Goal: Complete application form

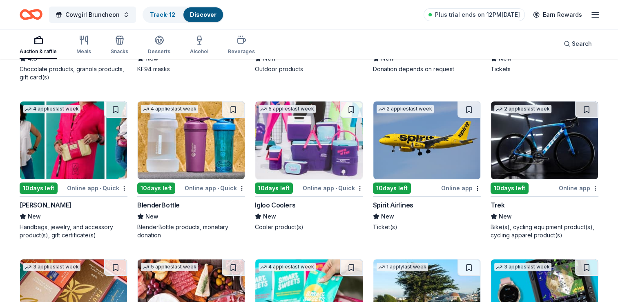
scroll to position [5965, 0]
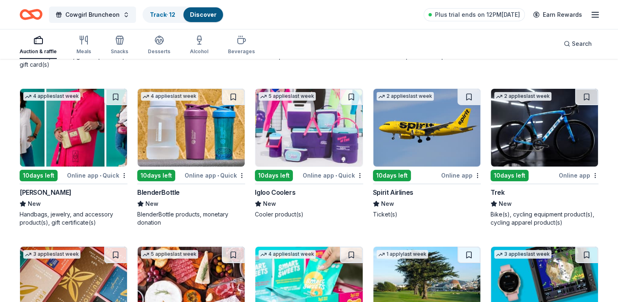
click at [428, 147] on img at bounding box center [426, 128] width 107 height 78
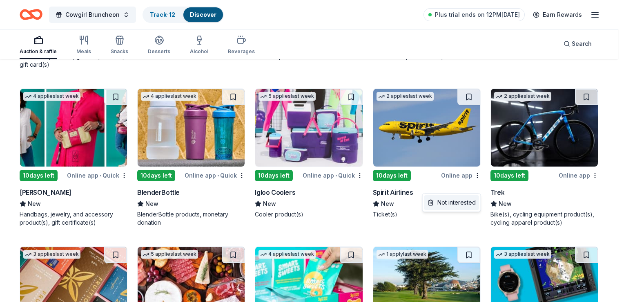
click at [461, 207] on div "Not interested" at bounding box center [452, 202] width 55 height 15
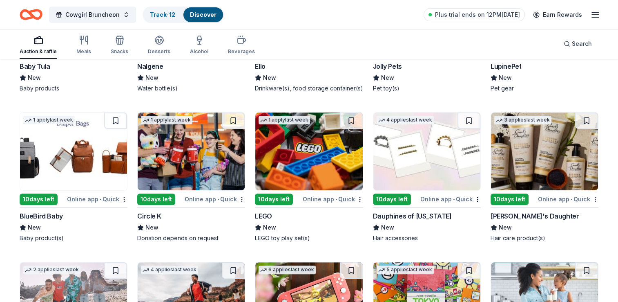
scroll to position [6415, 0]
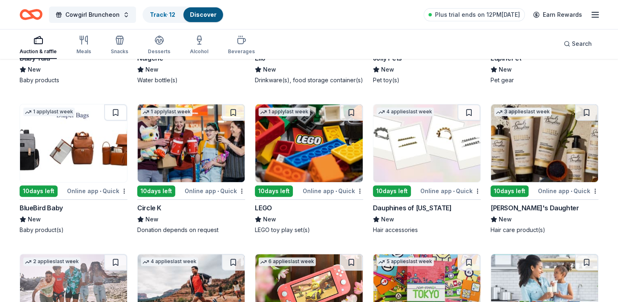
click at [425, 163] on img at bounding box center [426, 143] width 107 height 78
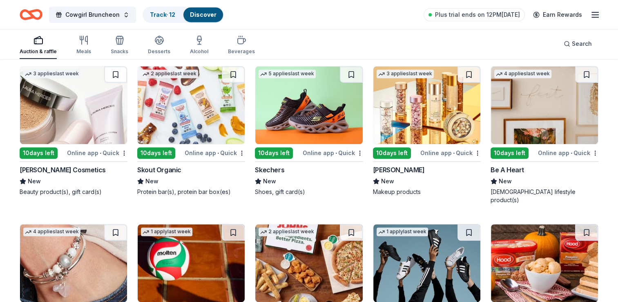
scroll to position [6744, 0]
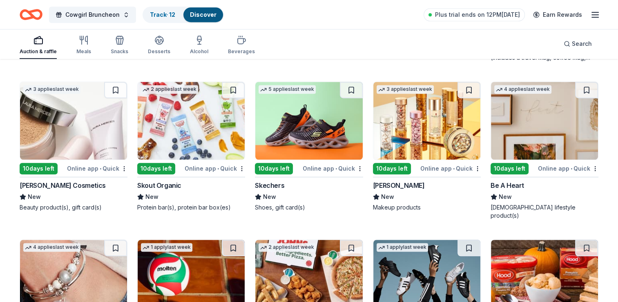
click at [307, 150] on img at bounding box center [308, 121] width 107 height 78
click at [351, 98] on button at bounding box center [351, 90] width 23 height 16
click at [413, 147] on img at bounding box center [426, 121] width 107 height 78
click at [468, 98] on button at bounding box center [469, 90] width 23 height 16
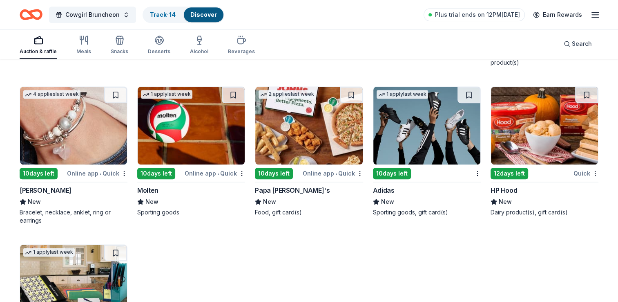
scroll to position [6908, 0]
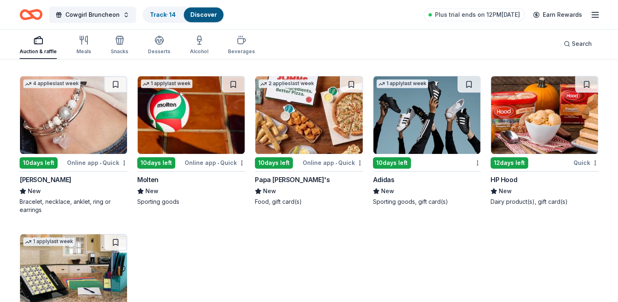
click at [98, 127] on img at bounding box center [73, 115] width 107 height 78
click at [113, 86] on button at bounding box center [115, 84] width 23 height 16
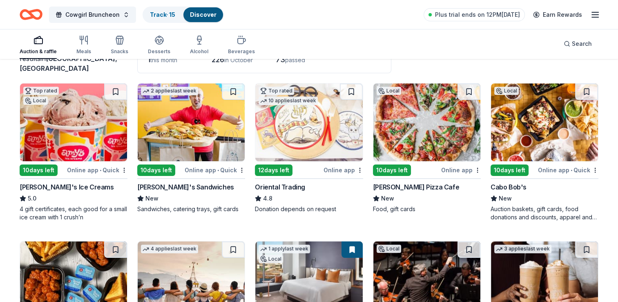
scroll to position [82, 0]
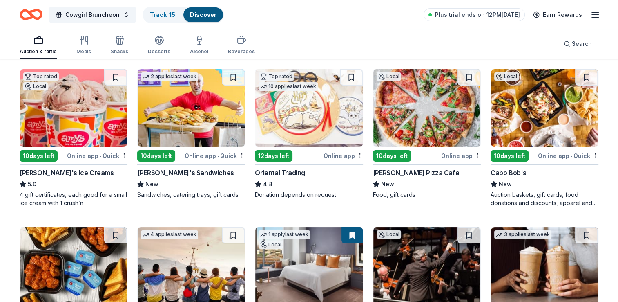
click at [413, 100] on img at bounding box center [426, 108] width 107 height 78
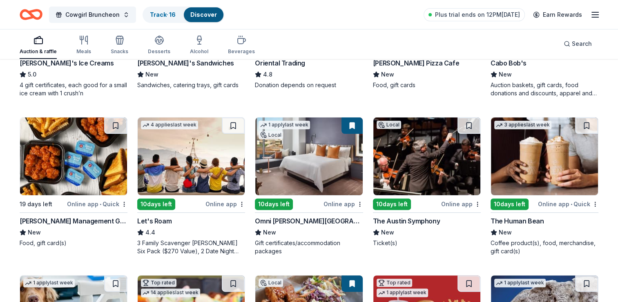
scroll to position [204, 0]
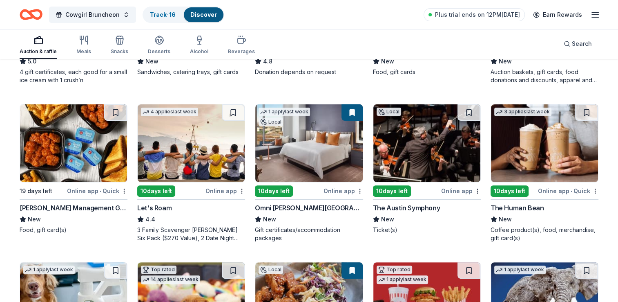
click at [181, 156] on img at bounding box center [191, 143] width 107 height 78
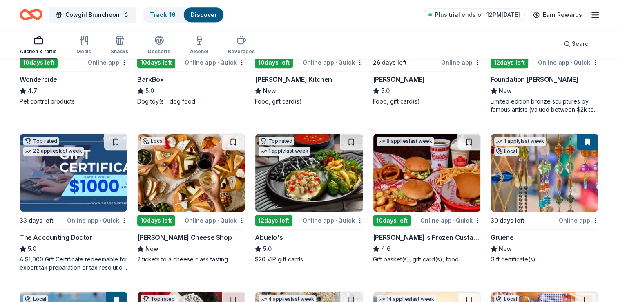
scroll to position [531, 0]
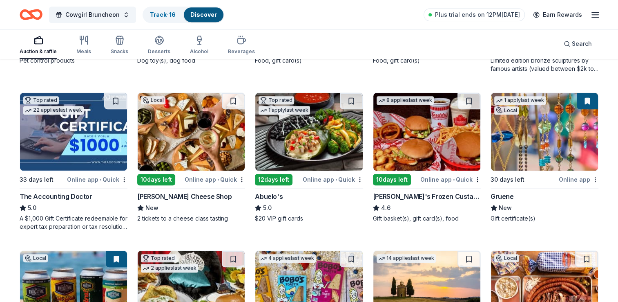
click at [183, 152] on img at bounding box center [191, 132] width 107 height 78
click at [311, 139] on img at bounding box center [308, 132] width 107 height 78
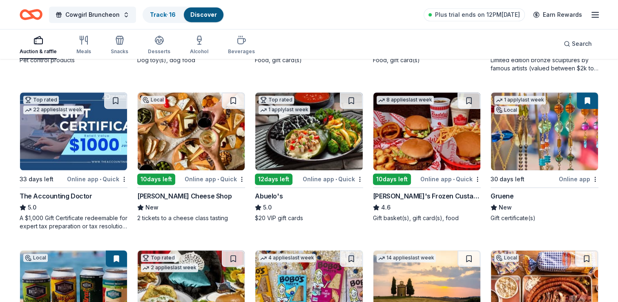
scroll to position [654, 0]
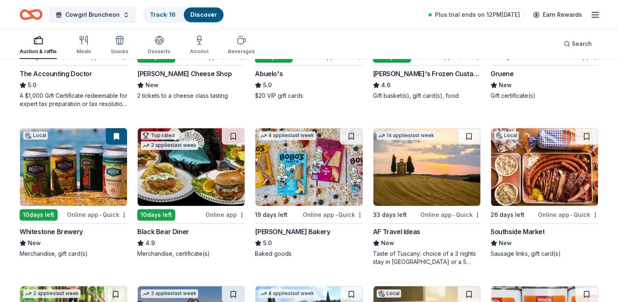
click at [336, 167] on img at bounding box center [308, 167] width 107 height 78
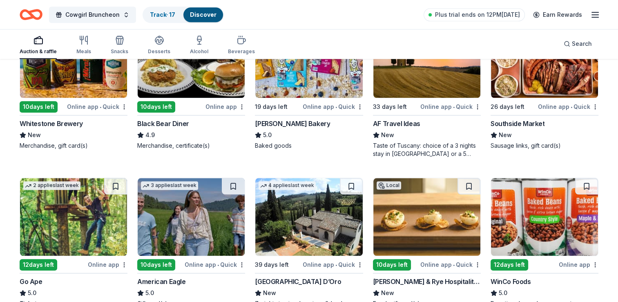
scroll to position [776, 0]
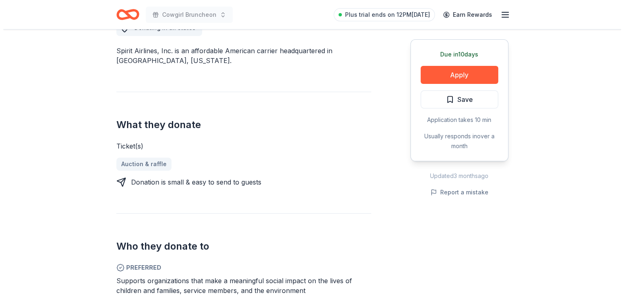
scroll to position [245, 0]
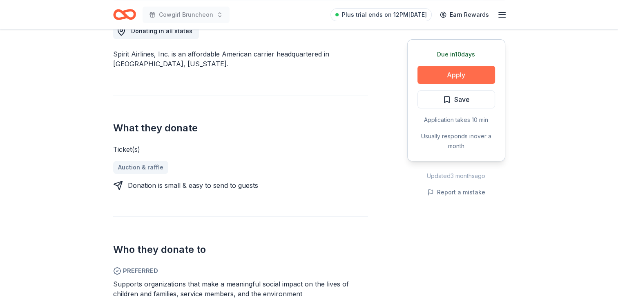
click at [463, 73] on button "Apply" at bounding box center [457, 75] width 78 height 18
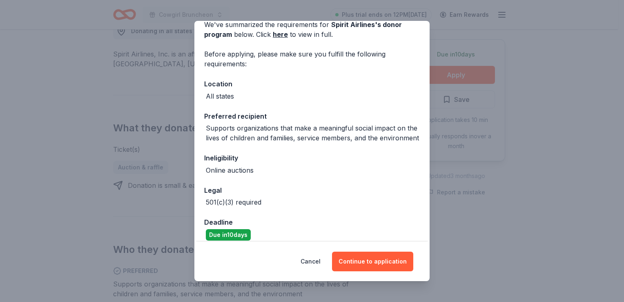
scroll to position [59, 0]
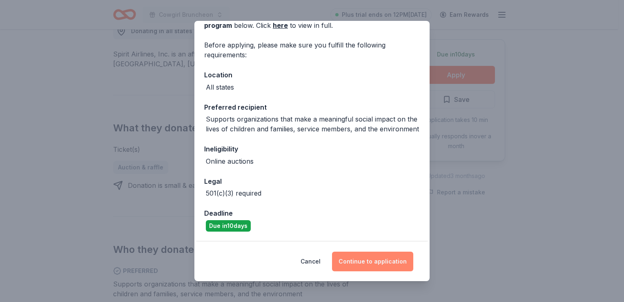
click at [374, 264] on button "Continue to application" at bounding box center [372, 261] width 81 height 20
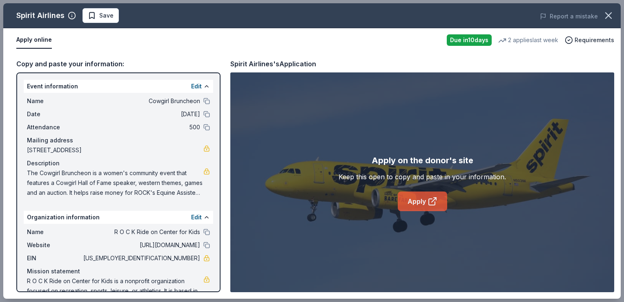
click at [424, 199] on link "Apply" at bounding box center [422, 201] width 49 height 20
click at [431, 201] on icon at bounding box center [433, 201] width 10 height 10
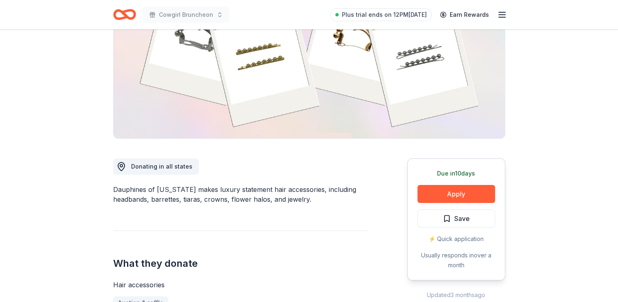
scroll to position [163, 0]
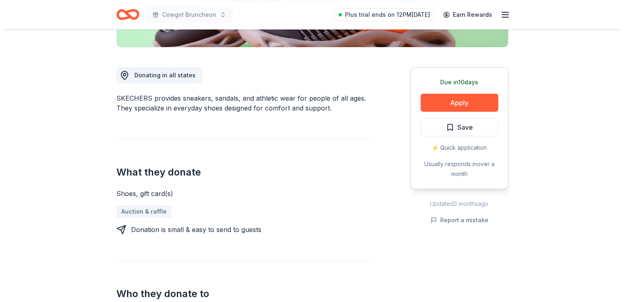
scroll to position [204, 0]
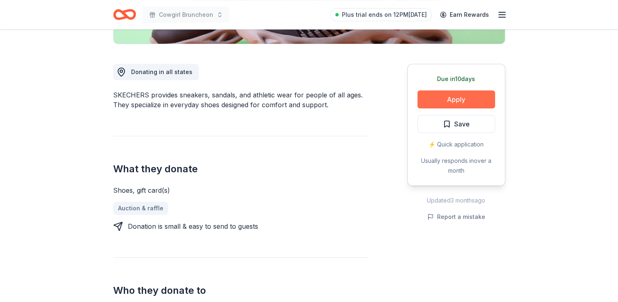
click at [448, 98] on button "Apply" at bounding box center [457, 99] width 78 height 18
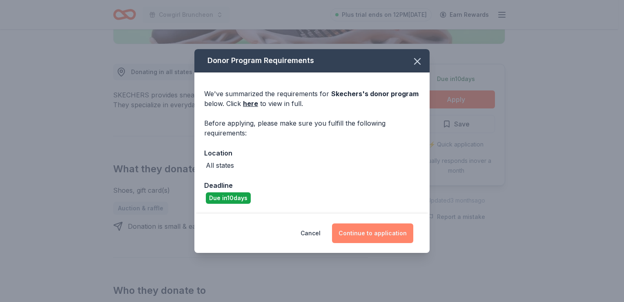
click at [371, 232] on button "Continue to application" at bounding box center [372, 233] width 81 height 20
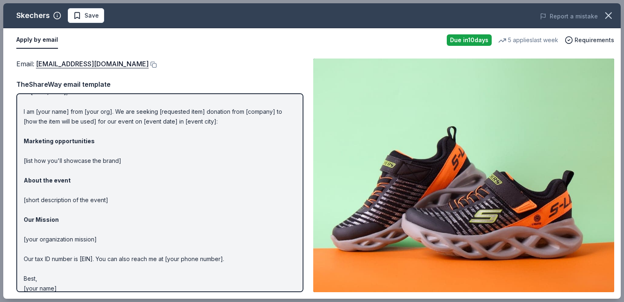
scroll to position [21, 0]
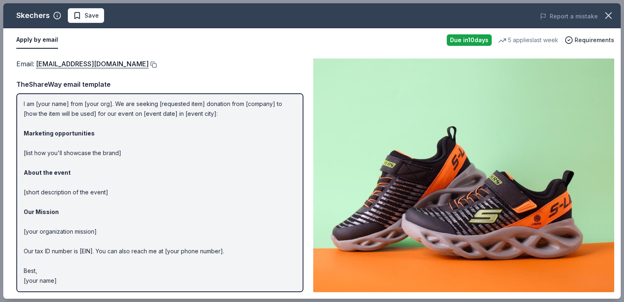
click at [149, 65] on button at bounding box center [153, 64] width 8 height 7
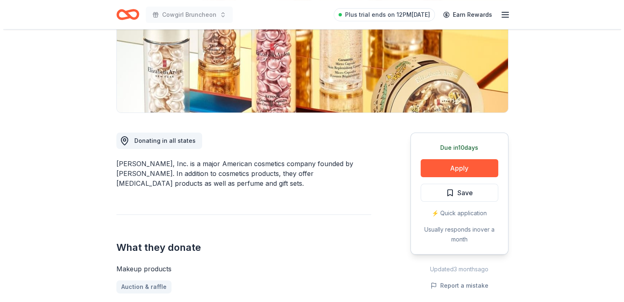
scroll to position [123, 0]
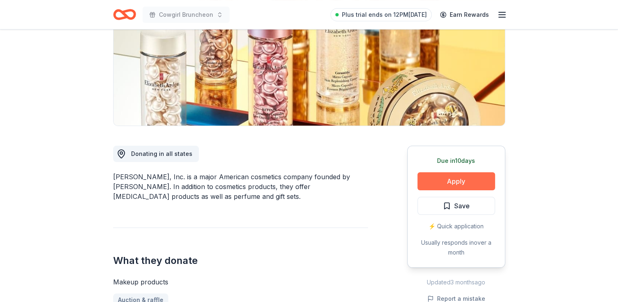
click at [447, 178] on button "Apply" at bounding box center [457, 181] width 78 height 18
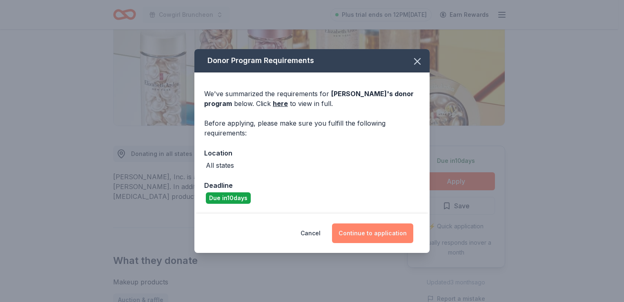
click at [379, 228] on button "Continue to application" at bounding box center [372, 233] width 81 height 20
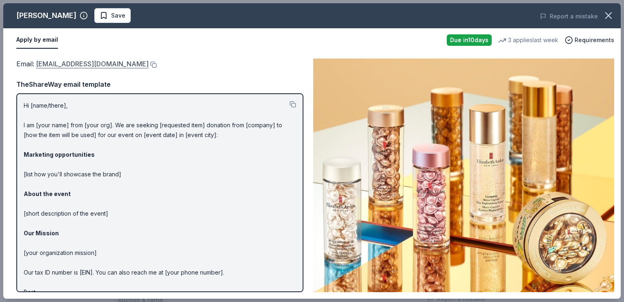
click at [127, 63] on link "[EMAIL_ADDRESS][DOMAIN_NAME]" at bounding box center [92, 63] width 113 height 11
click at [157, 63] on button at bounding box center [153, 64] width 8 height 7
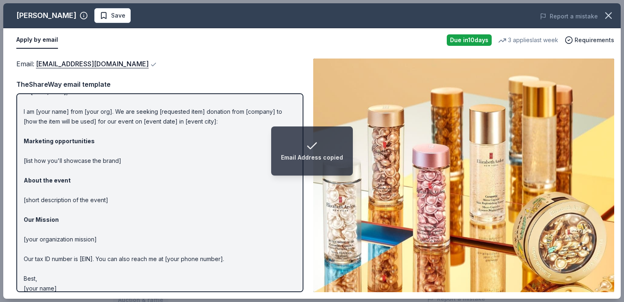
scroll to position [21, 0]
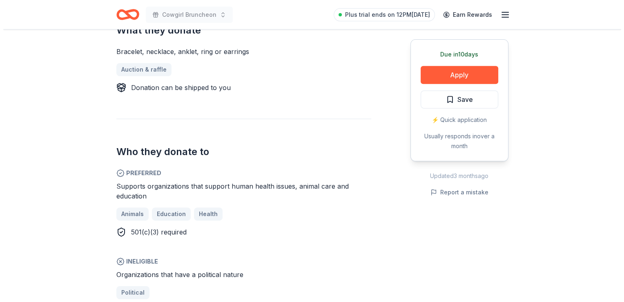
scroll to position [327, 0]
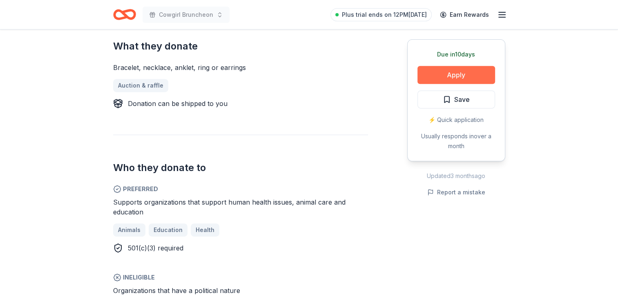
click at [467, 75] on button "Apply" at bounding box center [457, 75] width 78 height 18
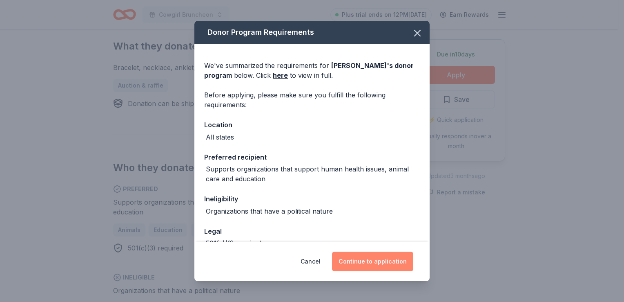
click at [378, 251] on button "Continue to application" at bounding box center [372, 261] width 81 height 20
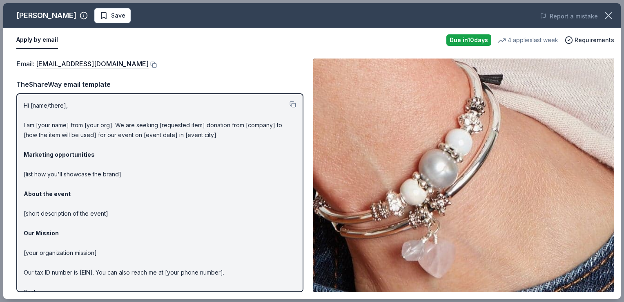
click at [149, 66] on button at bounding box center [153, 64] width 8 height 7
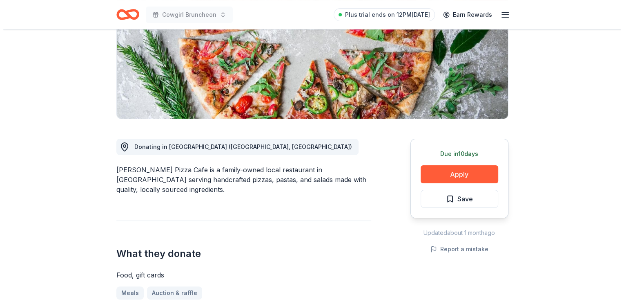
scroll to position [123, 0]
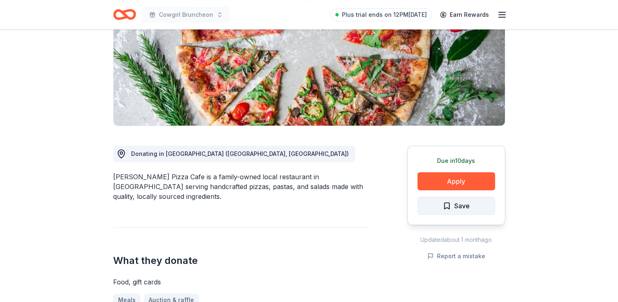
click at [448, 207] on span "Save" at bounding box center [456, 205] width 27 height 11
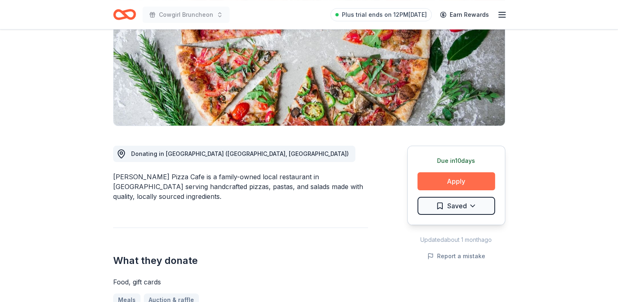
click at [456, 177] on button "Apply" at bounding box center [457, 181] width 78 height 18
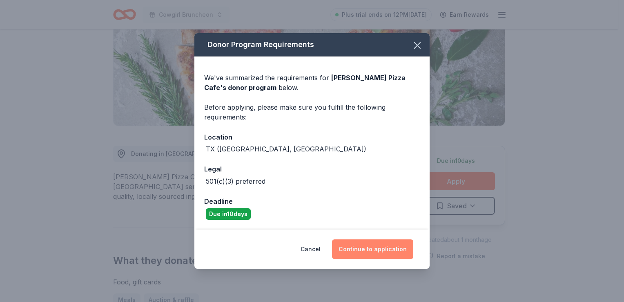
click at [382, 250] on button "Continue to application" at bounding box center [372, 249] width 81 height 20
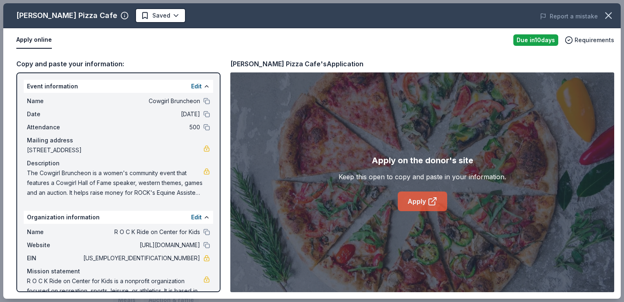
click at [425, 204] on link "Apply" at bounding box center [422, 201] width 49 height 20
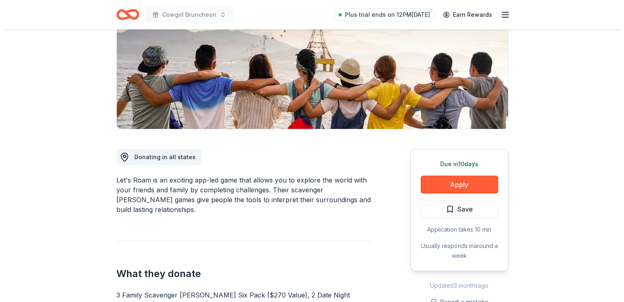
scroll to position [163, 0]
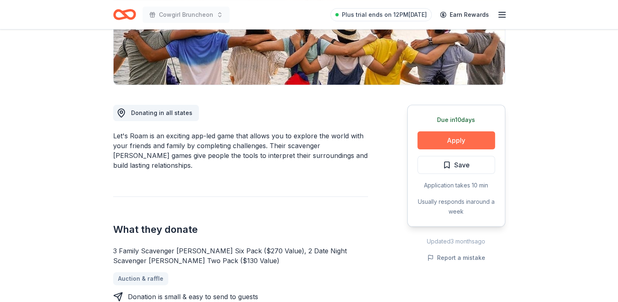
click at [457, 140] on button "Apply" at bounding box center [457, 140] width 78 height 18
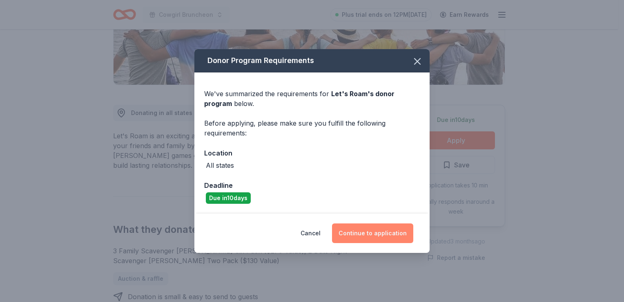
click at [377, 237] on button "Continue to application" at bounding box center [372, 233] width 81 height 20
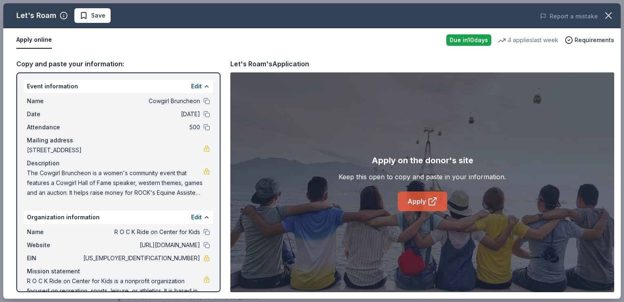
click at [417, 203] on link "Apply" at bounding box center [422, 201] width 49 height 20
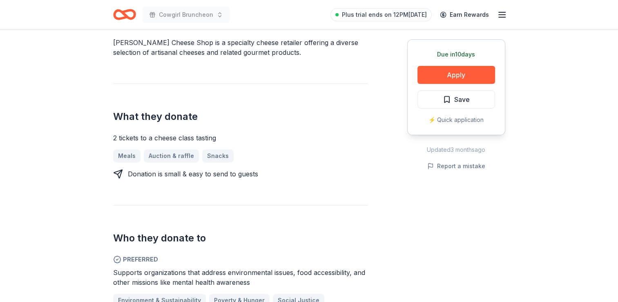
scroll to position [123, 0]
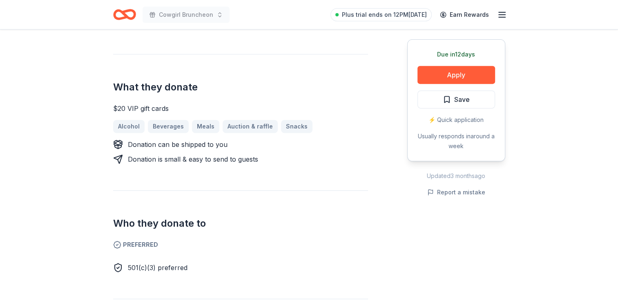
scroll to position [327, 0]
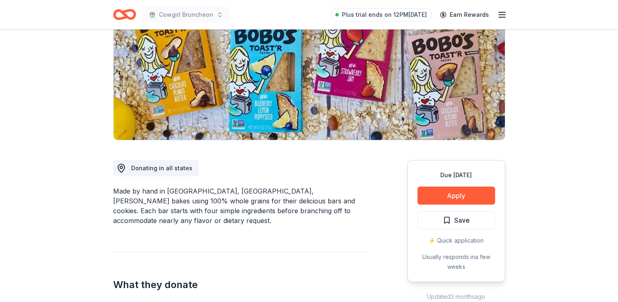
scroll to position [123, 0]
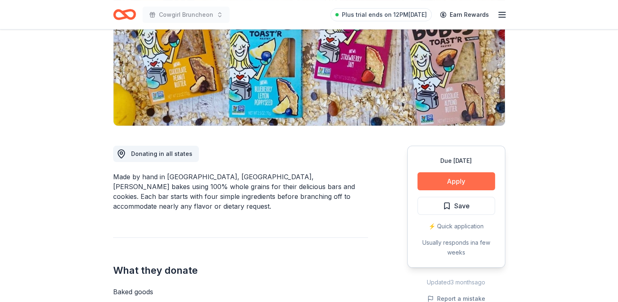
click at [462, 177] on button "Apply" at bounding box center [457, 181] width 78 height 18
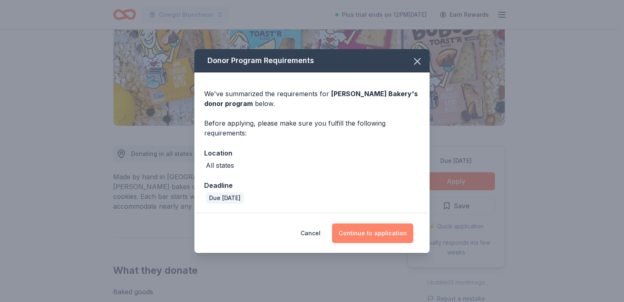
click at [362, 235] on button "Continue to application" at bounding box center [372, 233] width 81 height 20
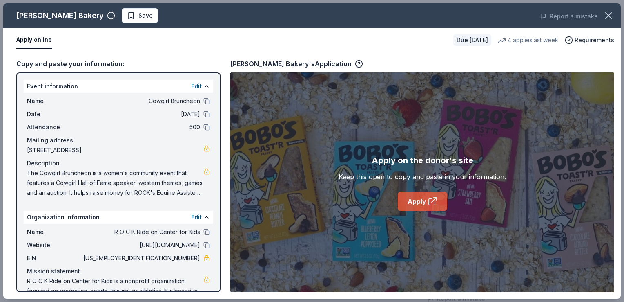
click at [425, 198] on link "Apply" at bounding box center [422, 201] width 49 height 20
click at [611, 16] on icon "button" at bounding box center [608, 15] width 11 height 11
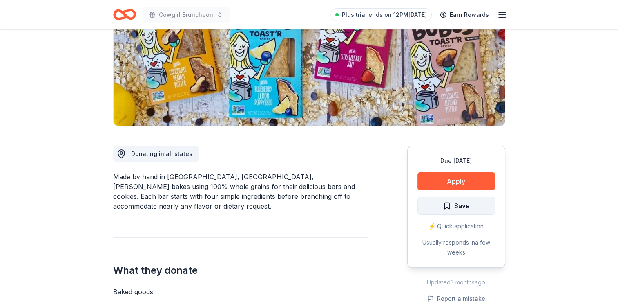
click at [459, 205] on span "Save" at bounding box center [462, 205] width 16 height 11
